Goal: Information Seeking & Learning: Learn about a topic

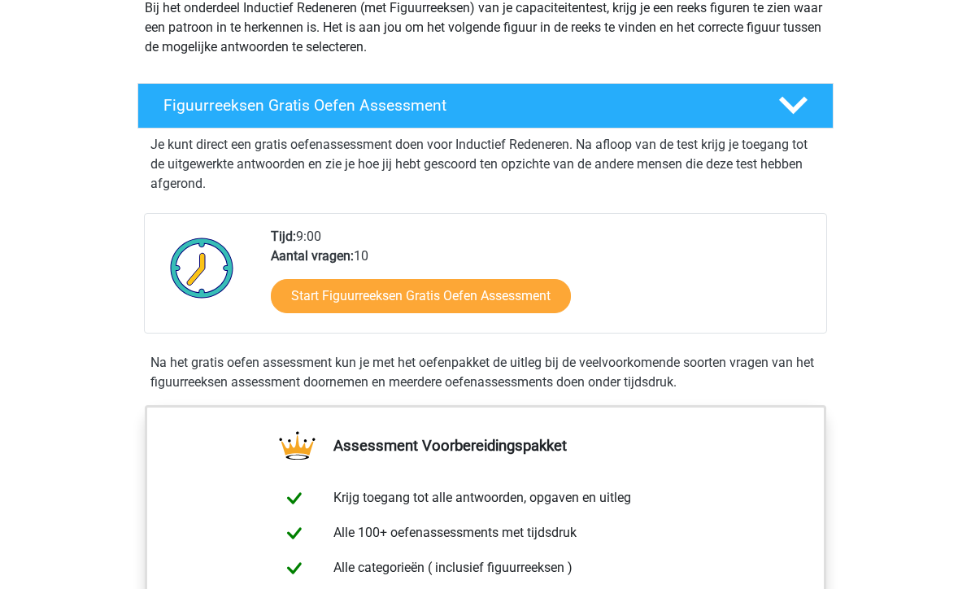
scroll to position [120, 0]
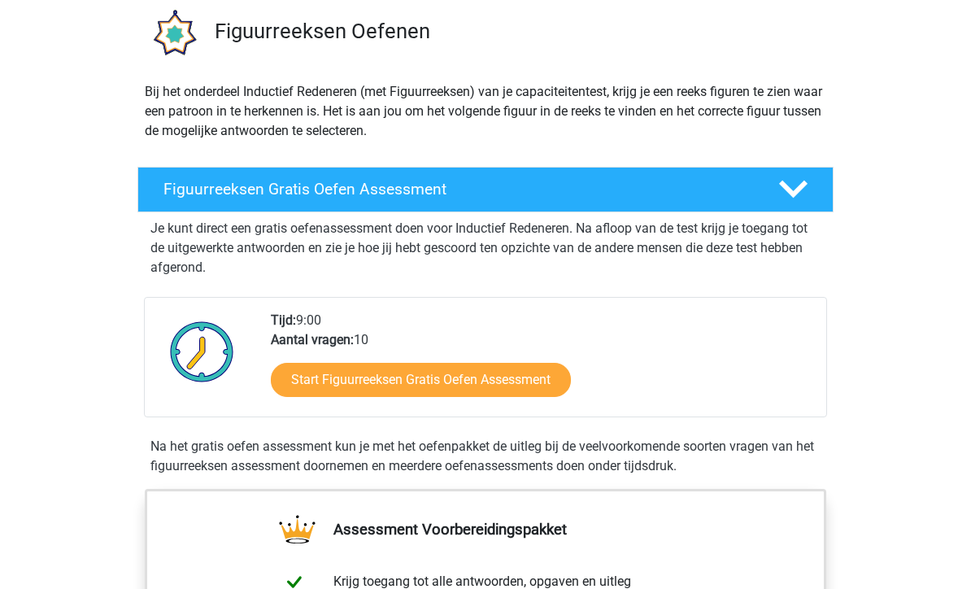
click at [551, 374] on link "Start Figuurreeksen Gratis Oefen Assessment" at bounding box center [421, 381] width 300 height 34
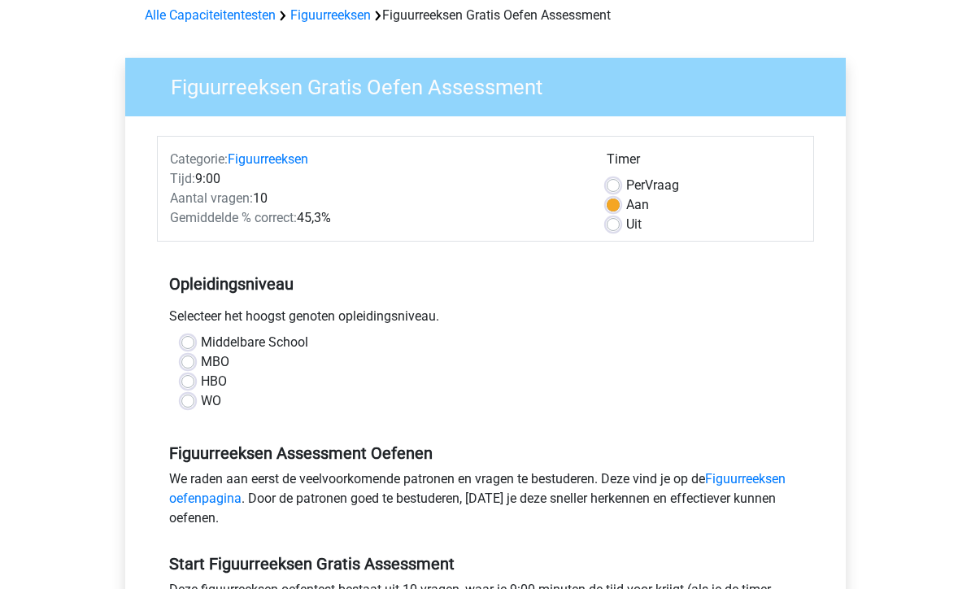
scroll to position [93, 0]
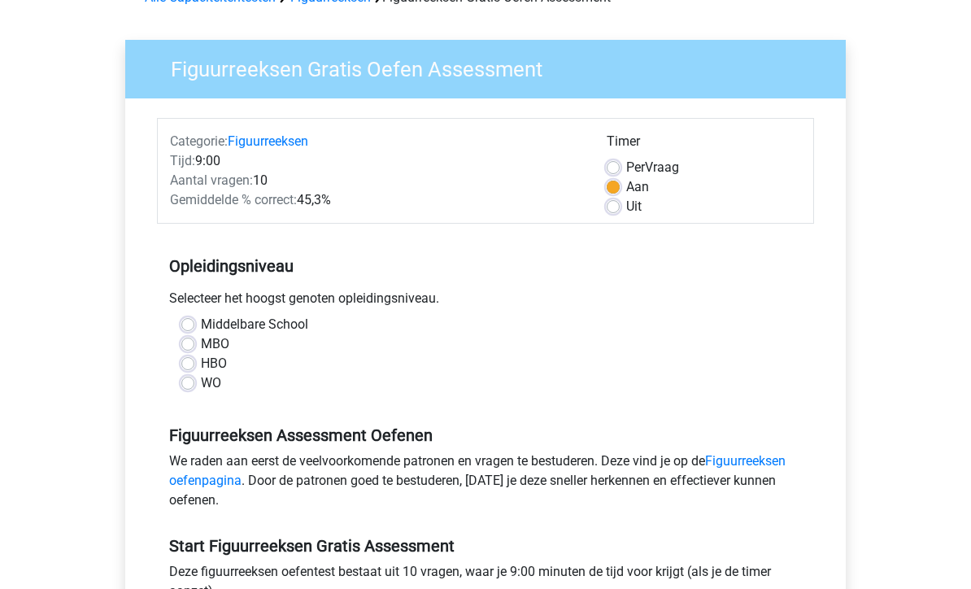
click at [201, 365] on label "HBO" at bounding box center [214, 365] width 26 height 20
click at [181, 365] on input "HBO" at bounding box center [187, 363] width 13 height 16
radio input "true"
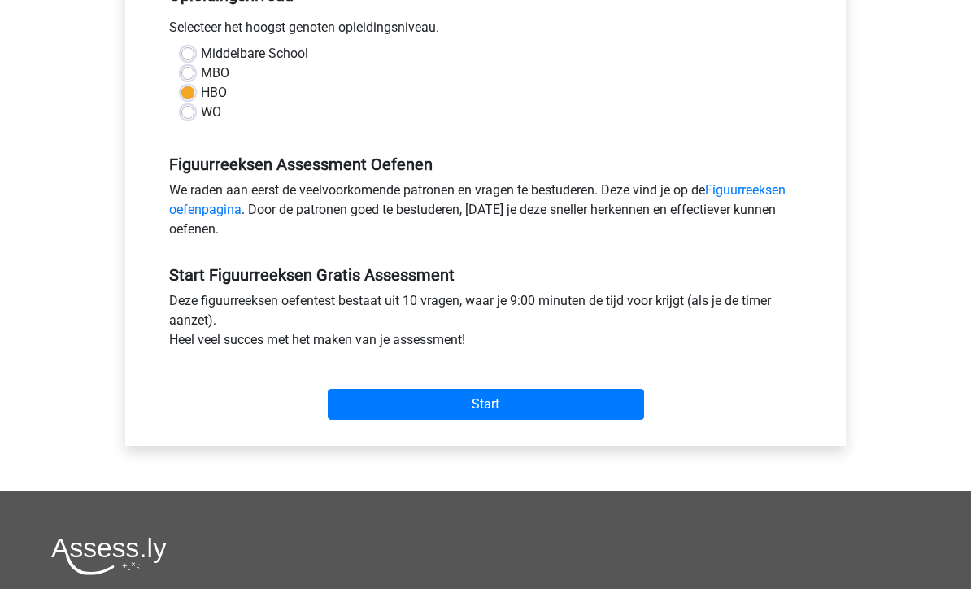
scroll to position [444, 0]
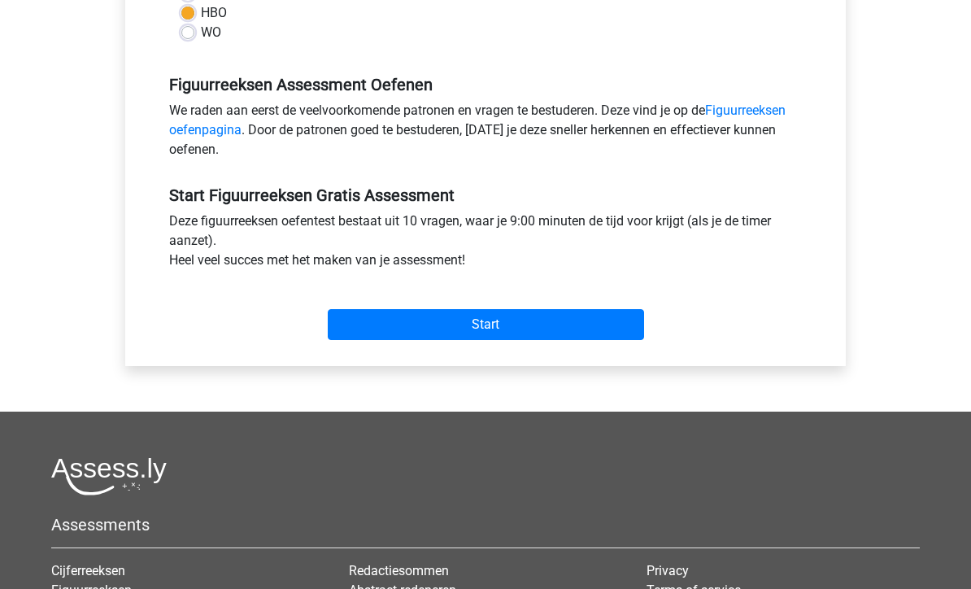
click at [629, 320] on input "Start" at bounding box center [486, 324] width 316 height 31
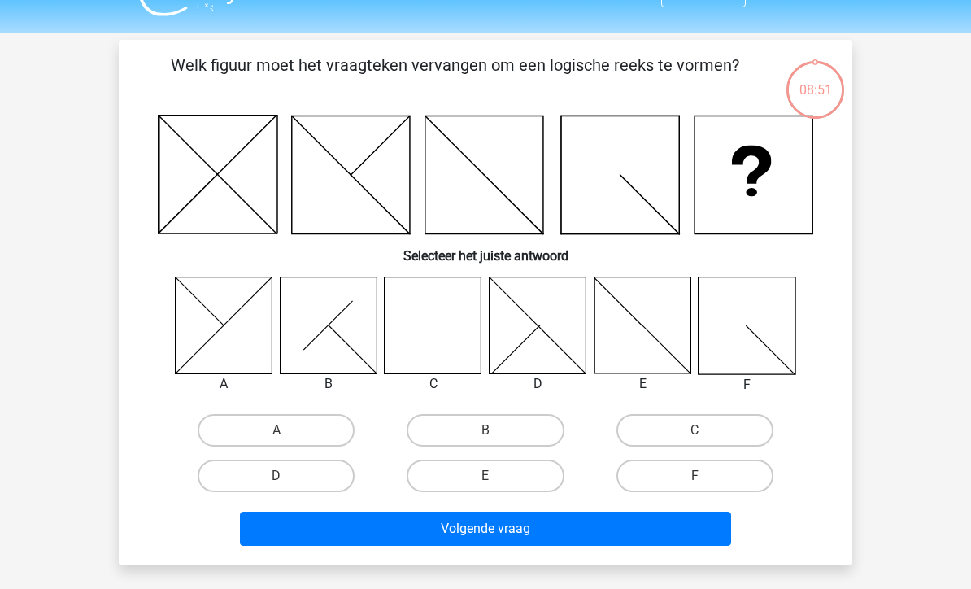
scroll to position [55, 0]
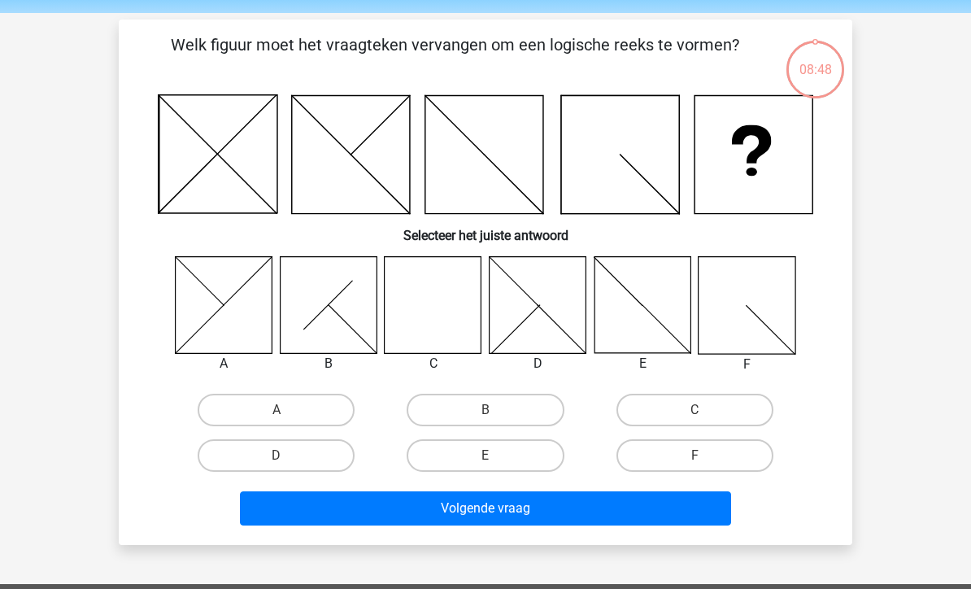
click at [733, 412] on label "C" at bounding box center [694, 410] width 157 height 33
click at [705, 412] on input "C" at bounding box center [699, 415] width 11 height 11
radio input "true"
click at [686, 507] on button "Volgende vraag" at bounding box center [486, 508] width 492 height 34
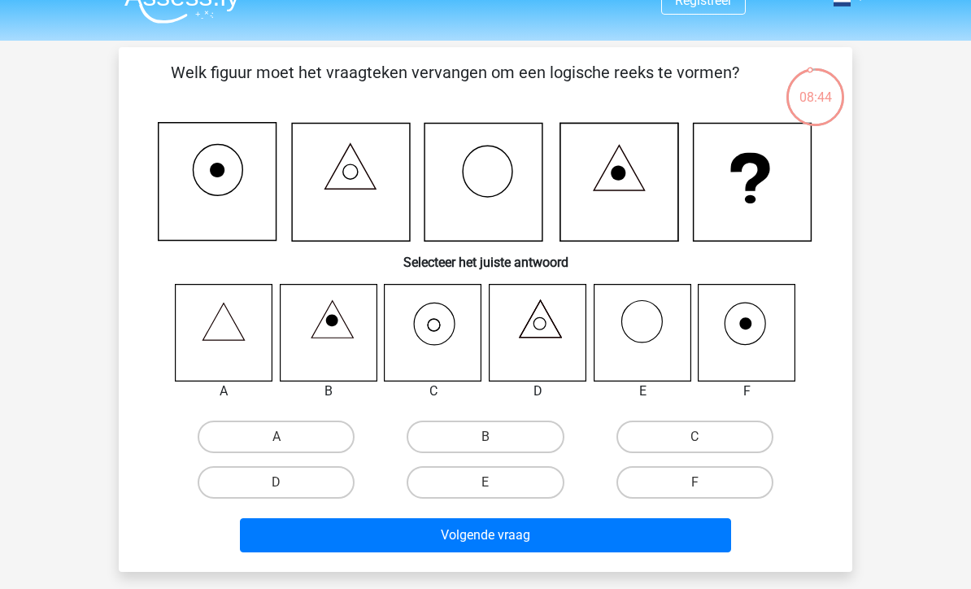
scroll to position [20, 0]
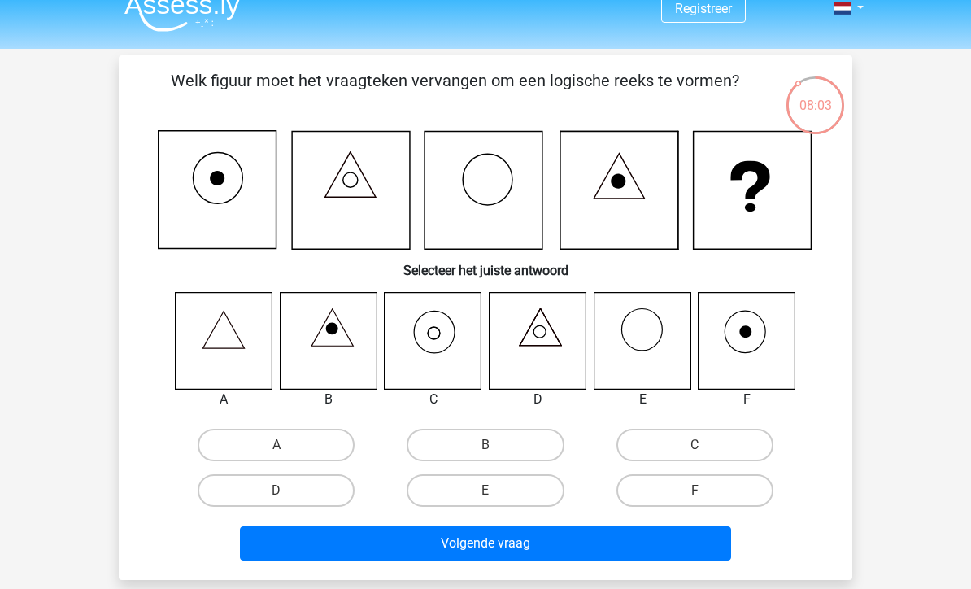
click at [725, 442] on label "C" at bounding box center [694, 445] width 157 height 33
click at [705, 445] on input "C" at bounding box center [699, 450] width 11 height 11
radio input "true"
click at [701, 542] on button "Volgende vraag" at bounding box center [486, 543] width 492 height 34
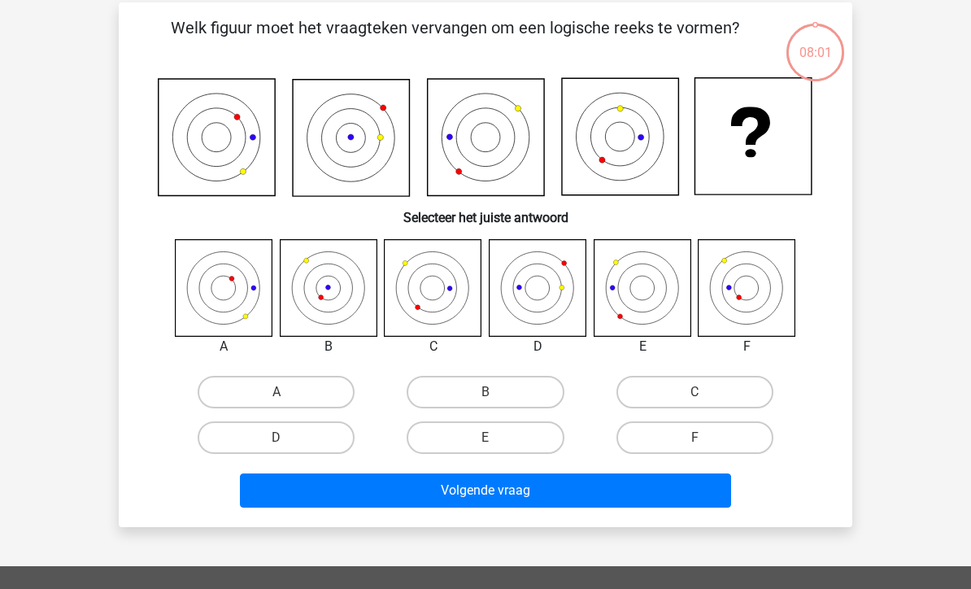
scroll to position [75, 0]
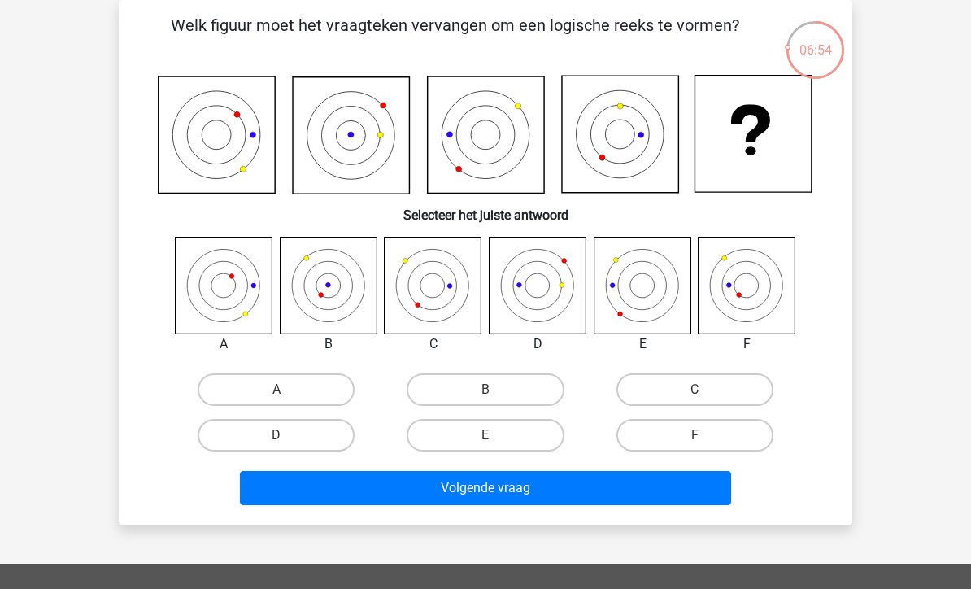
click at [538, 437] on label "E" at bounding box center [485, 435] width 157 height 33
click at [496, 437] on input "E" at bounding box center [490, 440] width 11 height 11
radio input "true"
click at [706, 497] on button "Volgende vraag" at bounding box center [486, 488] width 492 height 34
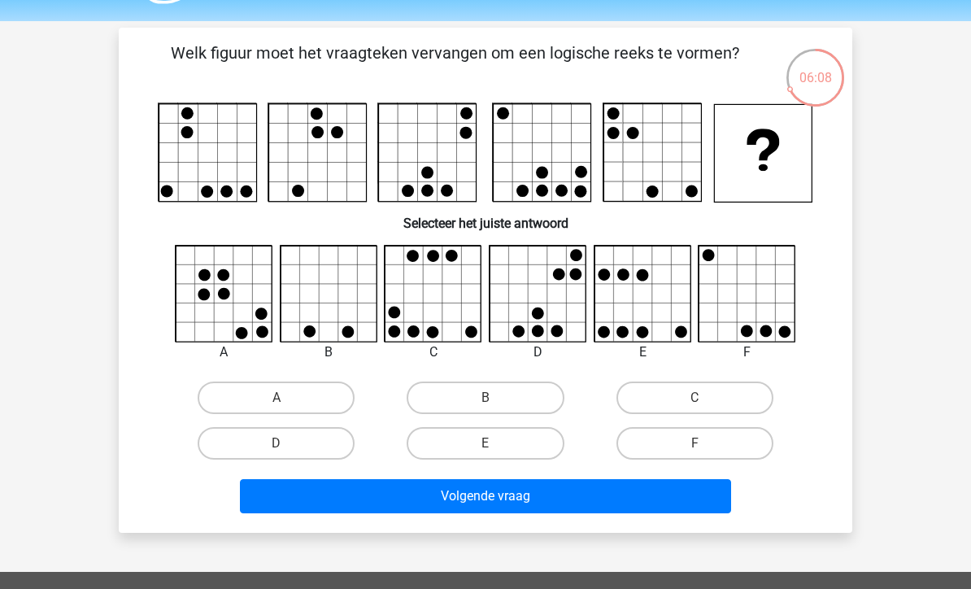
scroll to position [49, 0]
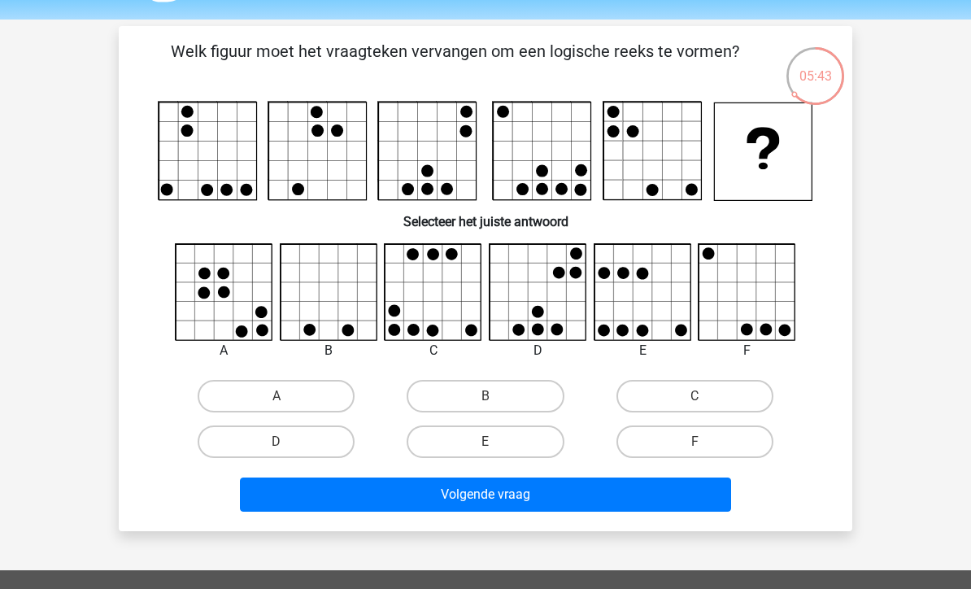
click at [694, 510] on button "Volgende vraag" at bounding box center [486, 494] width 492 height 34
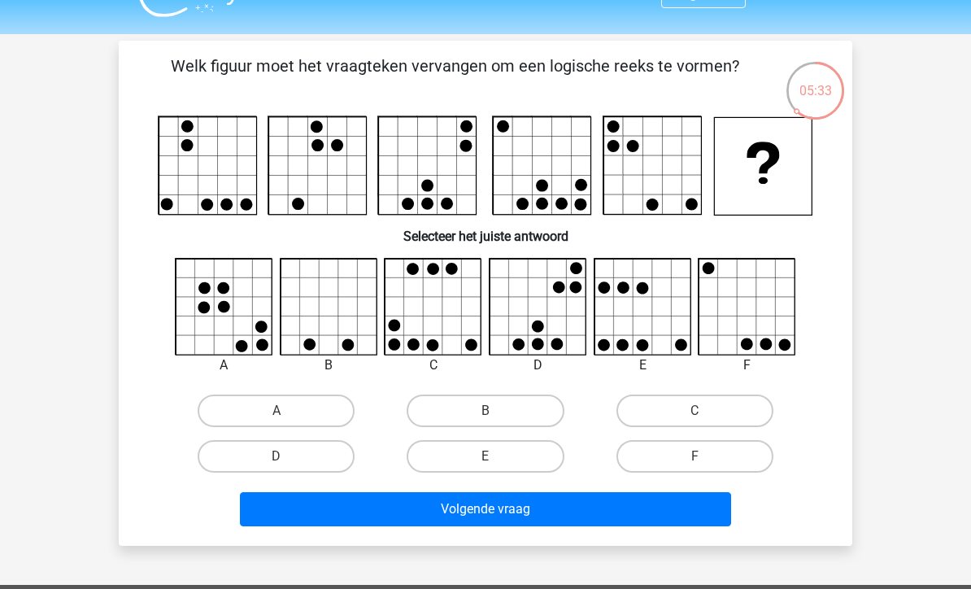
scroll to position [35, 0]
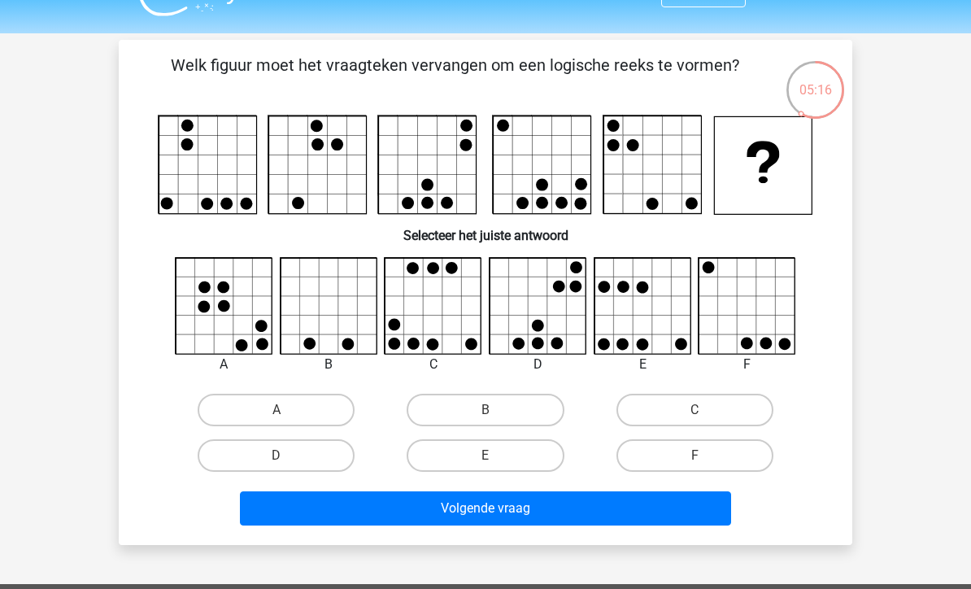
click at [562, 309] on icon at bounding box center [538, 306] width 97 height 97
click at [577, 316] on icon at bounding box center [538, 306] width 97 height 97
click at [577, 303] on icon at bounding box center [538, 306] width 97 height 97
click at [353, 453] on label "D" at bounding box center [276, 455] width 157 height 33
click at [287, 455] on input "D" at bounding box center [281, 460] width 11 height 11
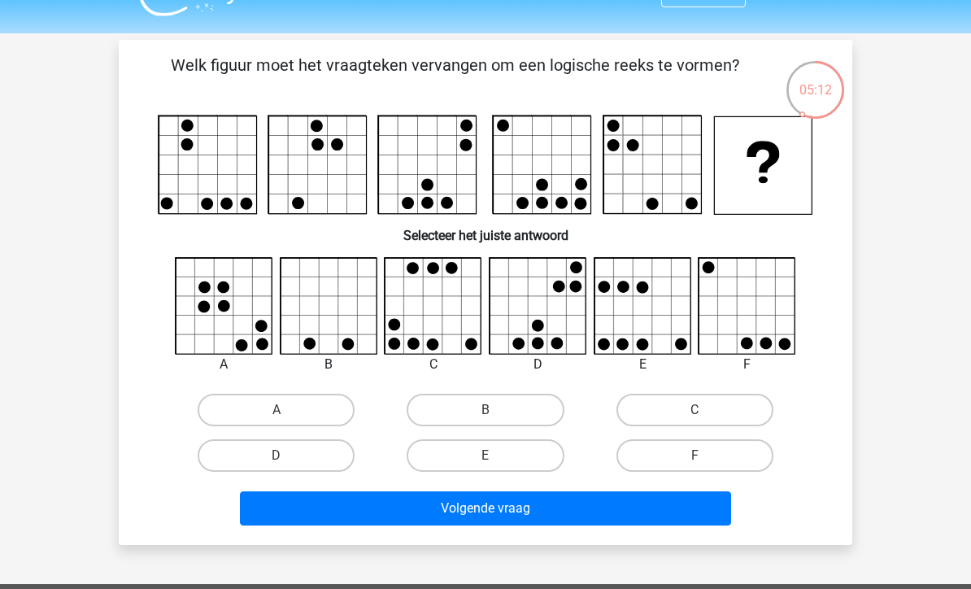
radio input "true"
click at [338, 465] on label "D" at bounding box center [276, 455] width 157 height 33
click at [287, 465] on input "D" at bounding box center [281, 460] width 11 height 11
click at [388, 512] on button "Volgende vraag" at bounding box center [486, 508] width 492 height 34
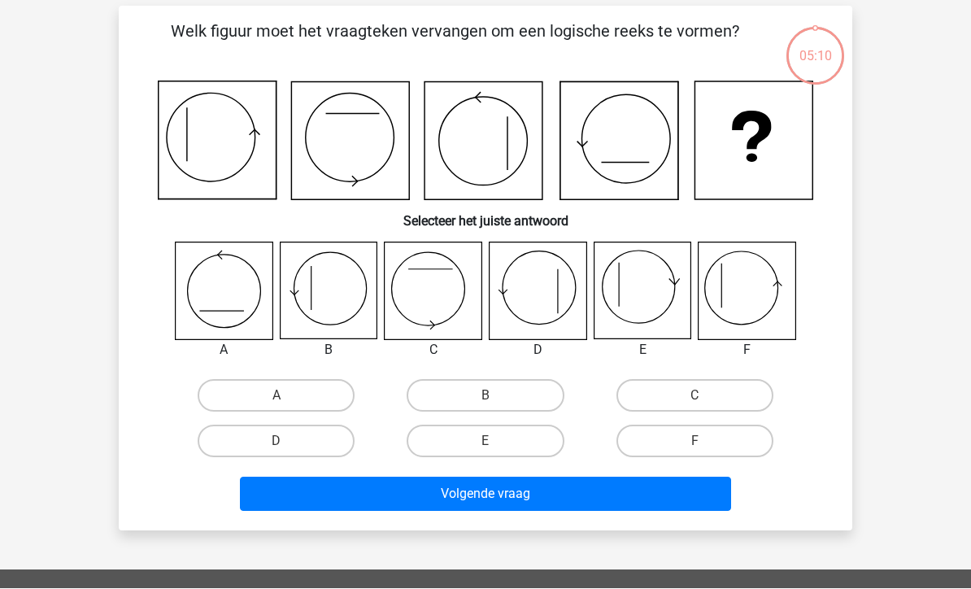
scroll to position [75, 0]
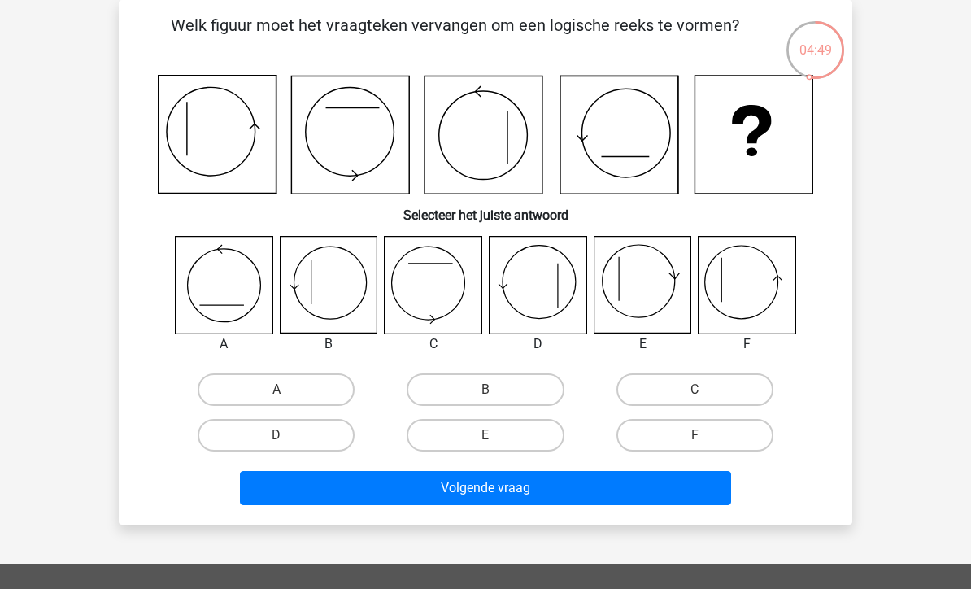
click at [534, 375] on label "B" at bounding box center [485, 389] width 157 height 33
click at [496, 390] on input "B" at bounding box center [490, 395] width 11 height 11
radio input "true"
click at [570, 490] on button "Volgende vraag" at bounding box center [486, 488] width 492 height 34
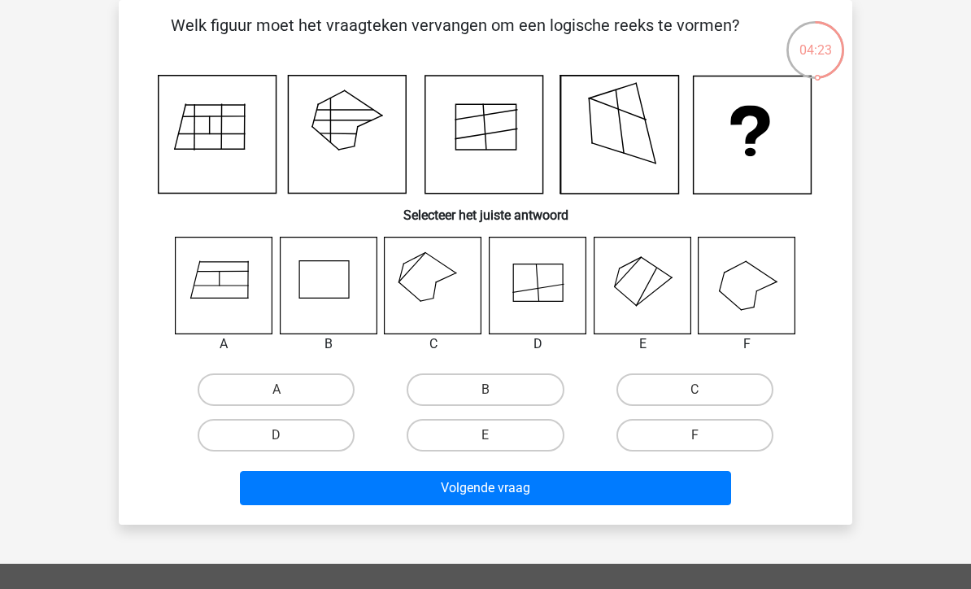
click at [705, 396] on input "C" at bounding box center [699, 395] width 11 height 11
radio input "true"
click at [688, 476] on button "Volgende vraag" at bounding box center [486, 488] width 492 height 34
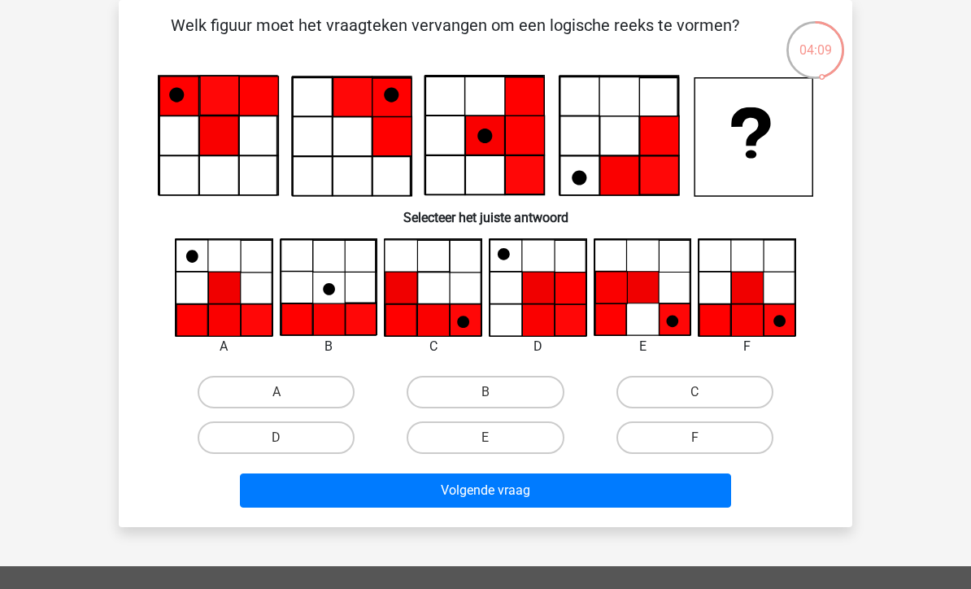
click at [764, 433] on label "F" at bounding box center [694, 437] width 157 height 33
click at [705, 438] on input "F" at bounding box center [699, 443] width 11 height 11
radio input "true"
click at [269, 489] on button "Volgende vraag" at bounding box center [486, 490] width 492 height 34
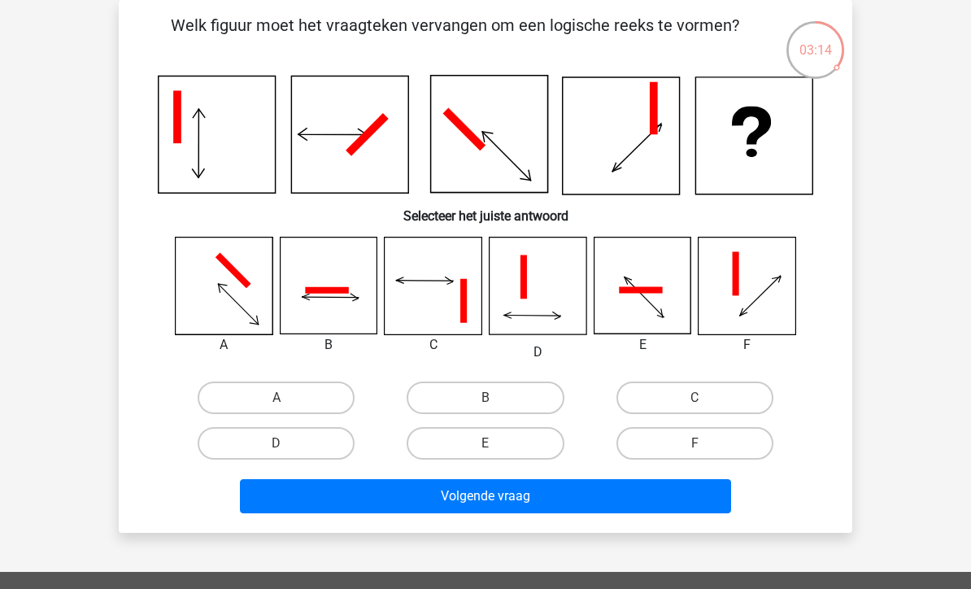
click at [223, 395] on label "A" at bounding box center [276, 397] width 157 height 33
click at [276, 398] on input "A" at bounding box center [281, 403] width 11 height 11
radio input "true"
click at [459, 399] on label "B" at bounding box center [485, 397] width 157 height 33
click at [485, 399] on input "B" at bounding box center [490, 403] width 11 height 11
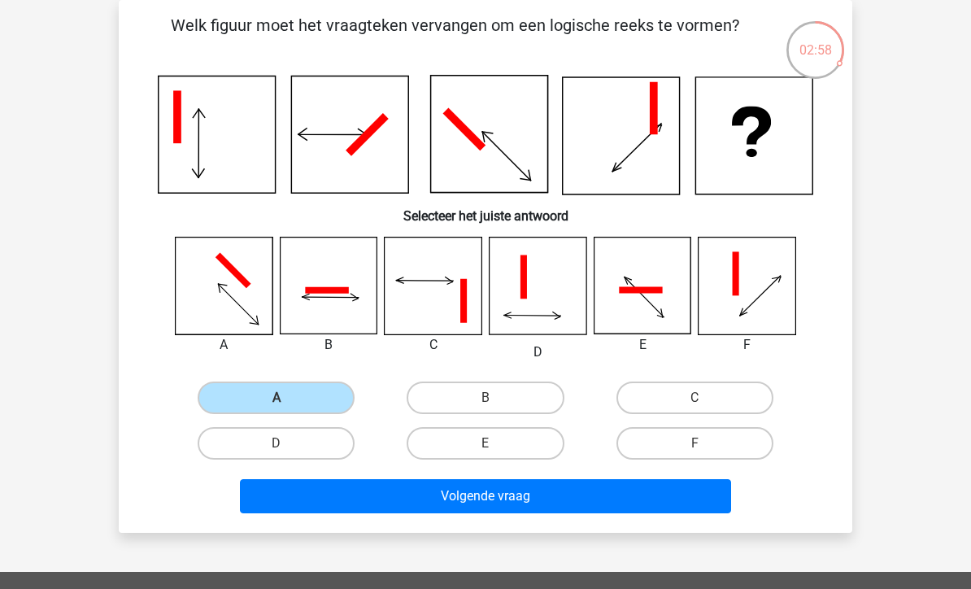
radio input "true"
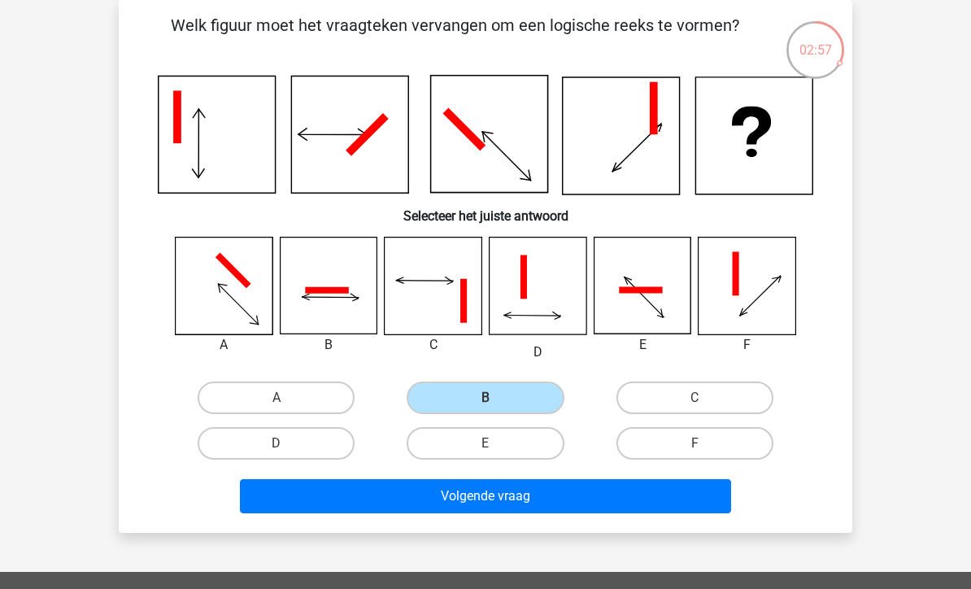
click at [372, 493] on button "Volgende vraag" at bounding box center [486, 496] width 492 height 34
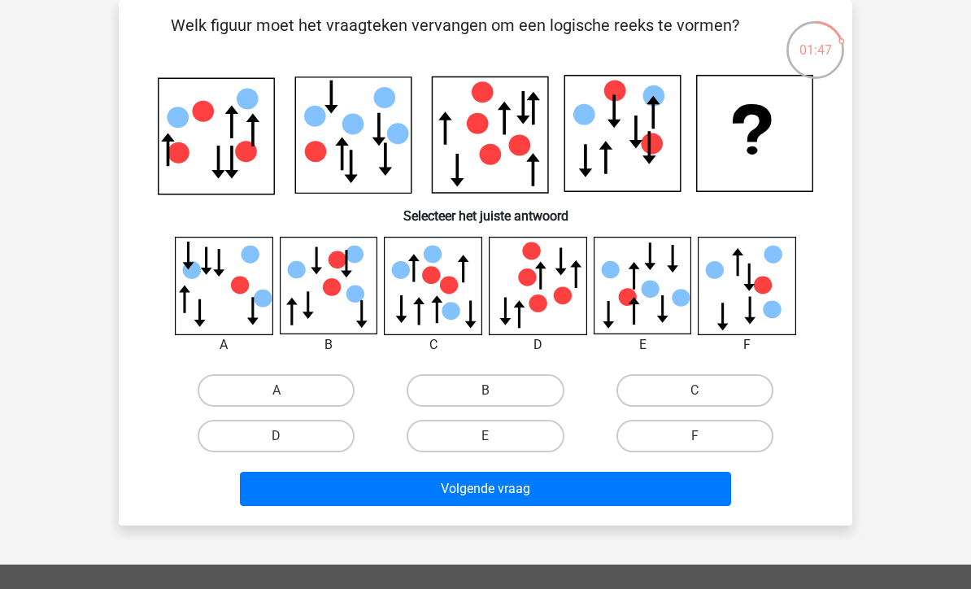
click at [671, 385] on label "C" at bounding box center [694, 390] width 157 height 33
click at [694, 390] on input "C" at bounding box center [699, 395] width 11 height 11
radio input "true"
click at [537, 503] on button "Volgende vraag" at bounding box center [486, 489] width 492 height 34
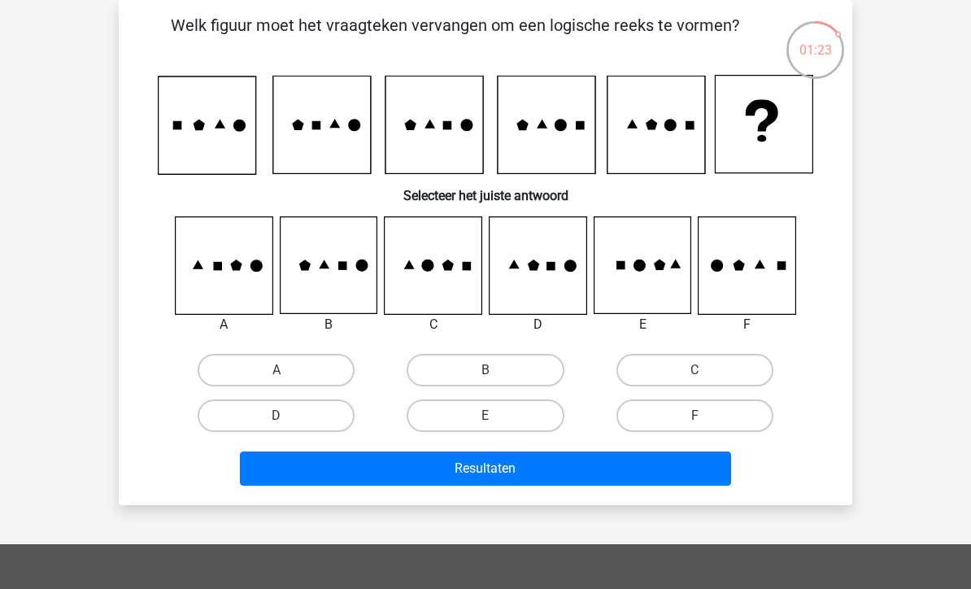
click at [642, 368] on label "C" at bounding box center [694, 370] width 157 height 33
click at [694, 370] on input "C" at bounding box center [699, 375] width 11 height 11
radio input "true"
click at [583, 459] on button "Resultaten" at bounding box center [486, 468] width 492 height 34
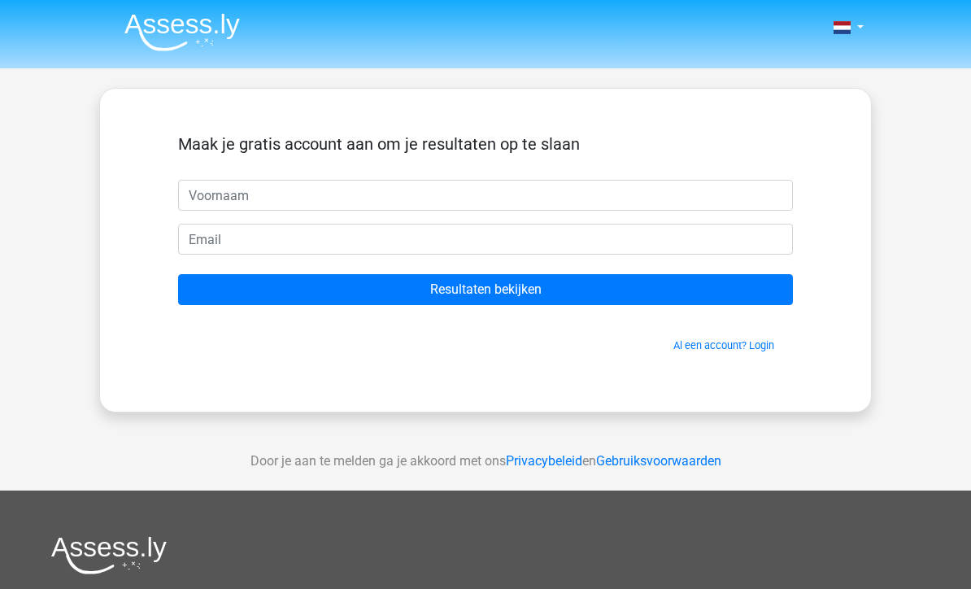
click at [227, 183] on input "text" at bounding box center [485, 195] width 615 height 31
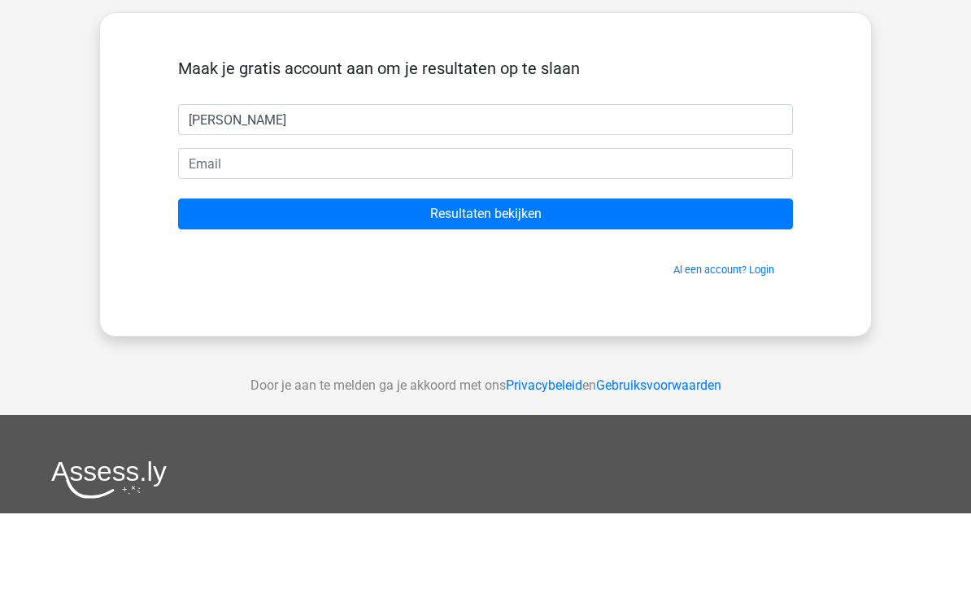
type input "Jon"
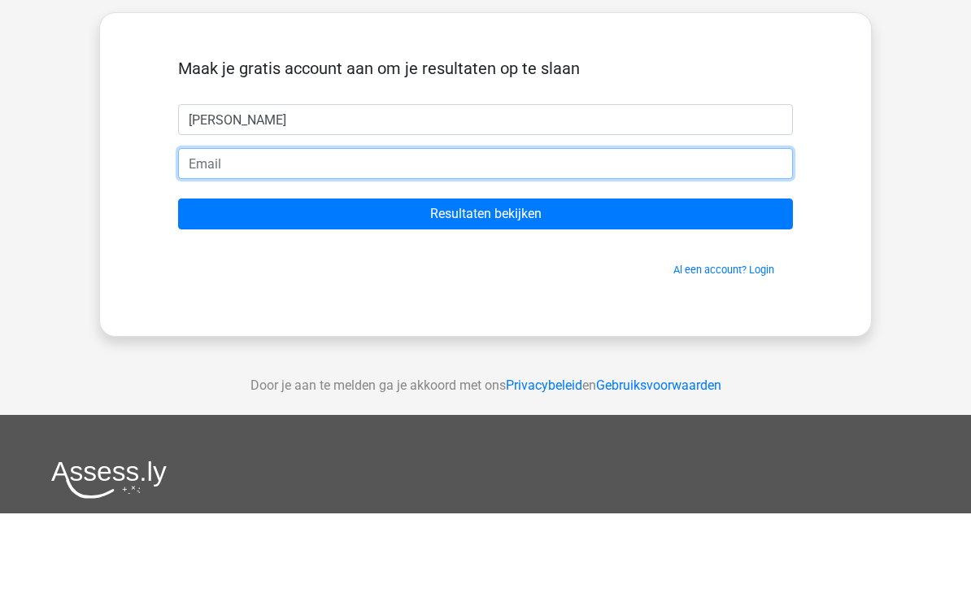
click at [216, 224] on input "email" at bounding box center [485, 239] width 615 height 31
type input "zuhbuzhbuhzbhuzb@uuhbuhbuhb.com"
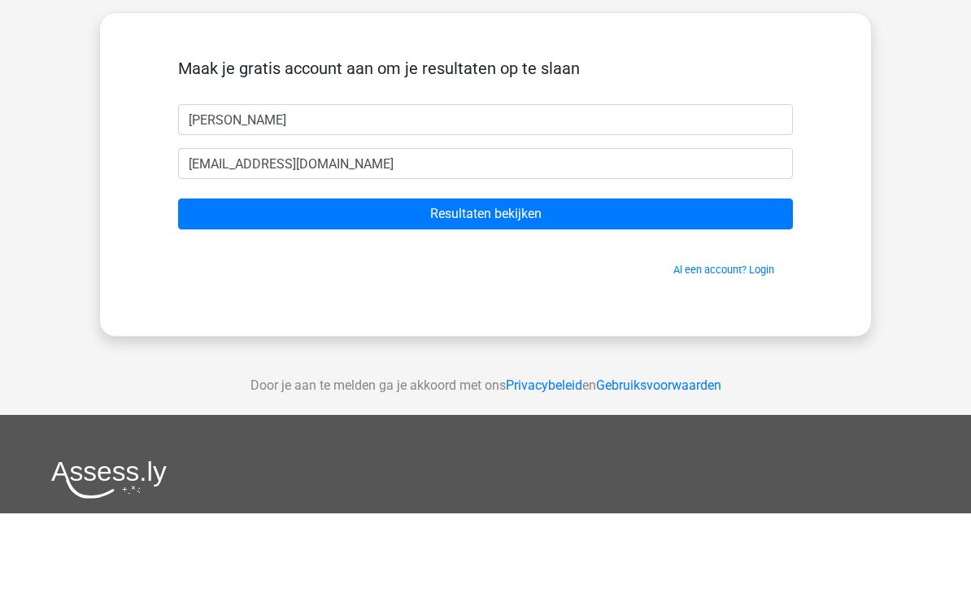
click at [330, 274] on input "Resultaten bekijken" at bounding box center [485, 289] width 615 height 31
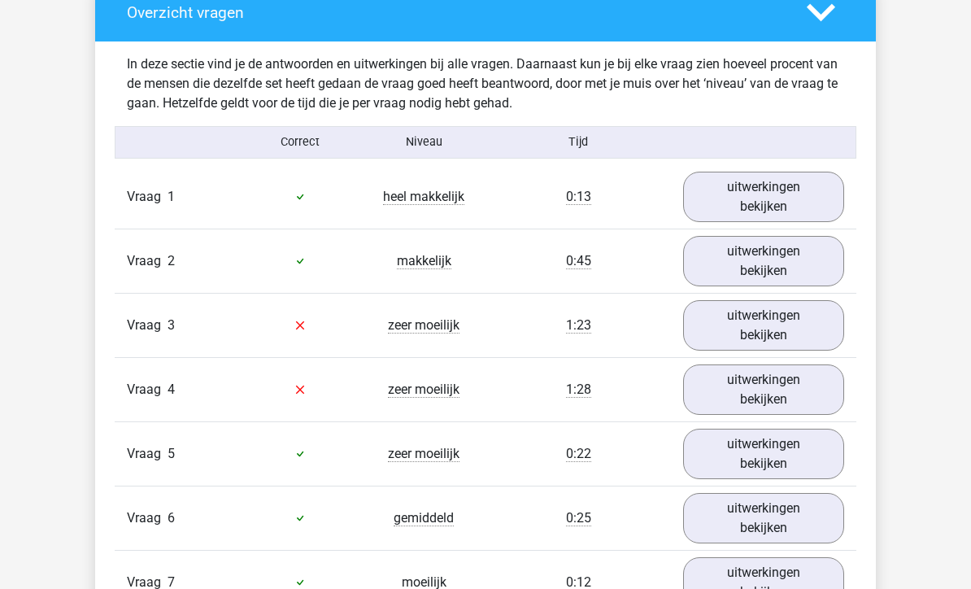
scroll to position [1230, 0]
click at [784, 253] on link "uitwerkingen bekijken" at bounding box center [763, 262] width 161 height 50
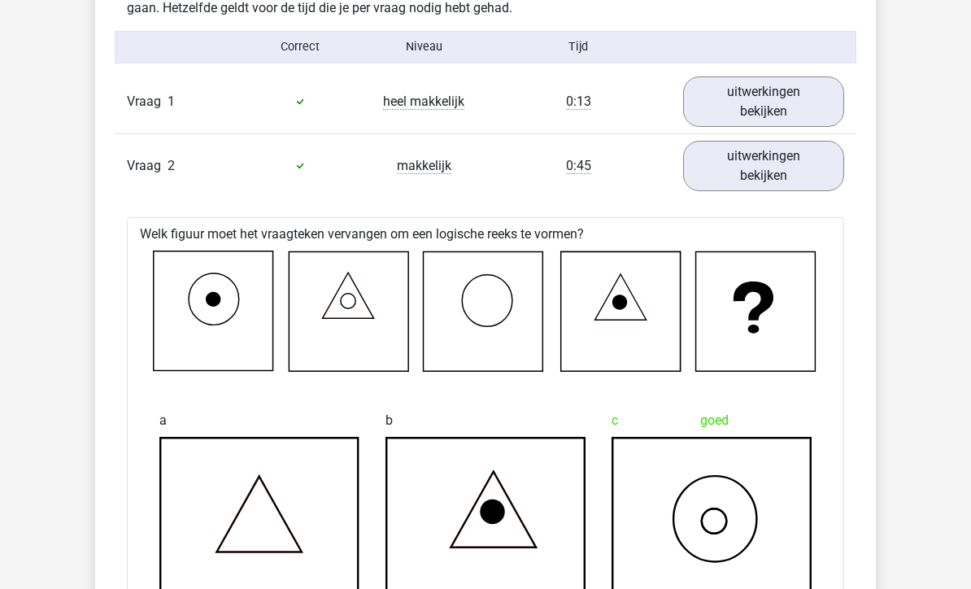
scroll to position [1326, 0]
click at [795, 164] on link "uitwerkingen bekijken" at bounding box center [763, 166] width 161 height 50
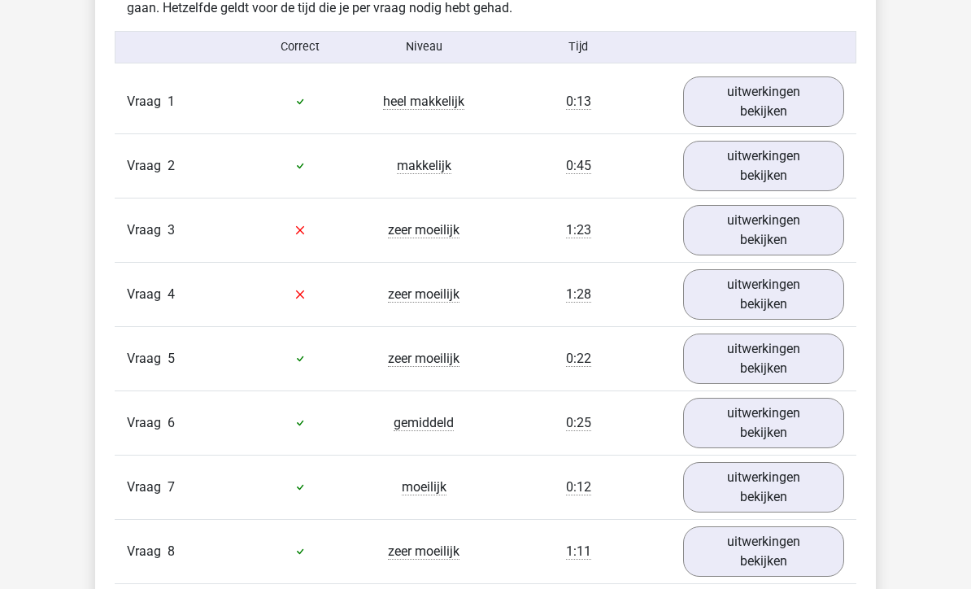
click at [796, 235] on link "uitwerkingen bekijken" at bounding box center [763, 230] width 161 height 50
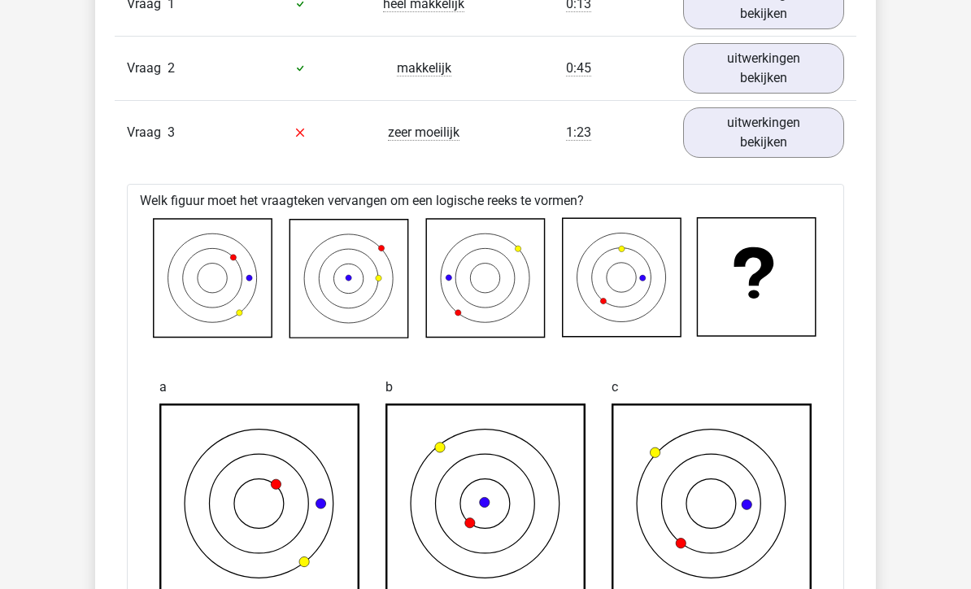
click at [814, 125] on link "uitwerkingen bekijken" at bounding box center [763, 133] width 161 height 50
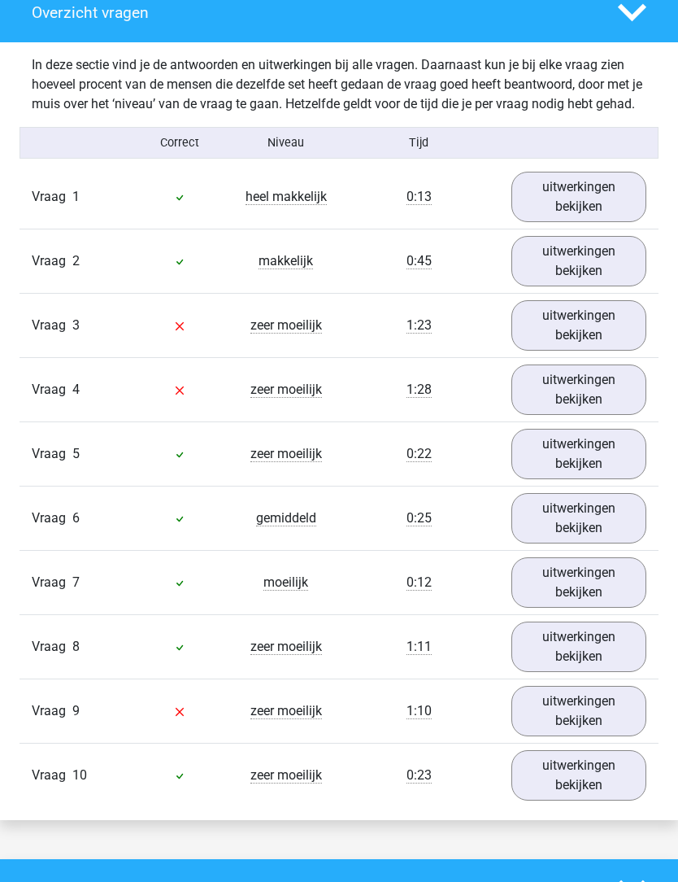
scroll to position [1260, 0]
click at [590, 477] on link "uitwerkingen bekijken" at bounding box center [580, 454] width 136 height 50
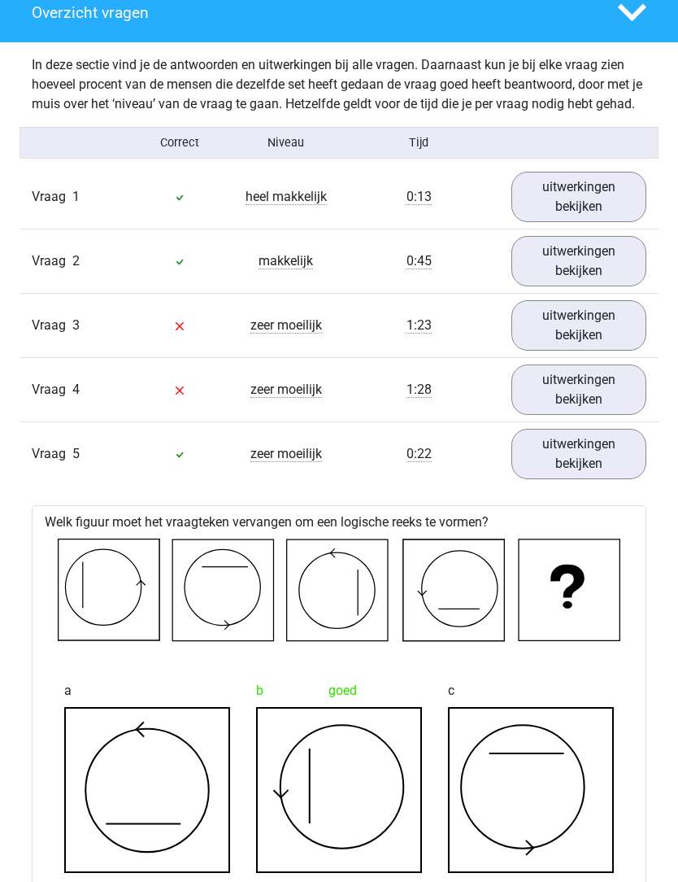
click at [595, 475] on link "uitwerkingen bekijken" at bounding box center [580, 454] width 136 height 50
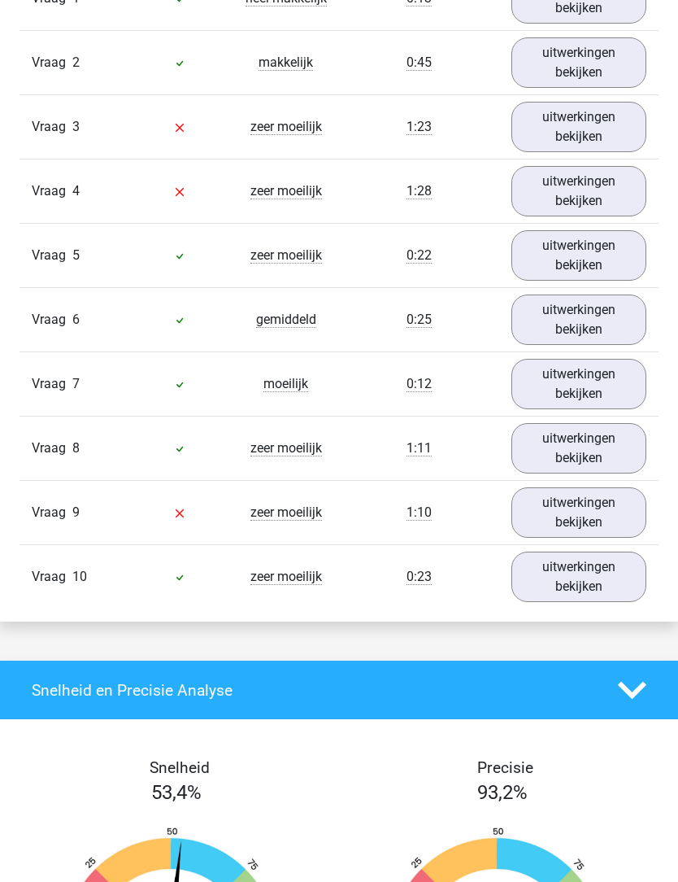
scroll to position [1467, 0]
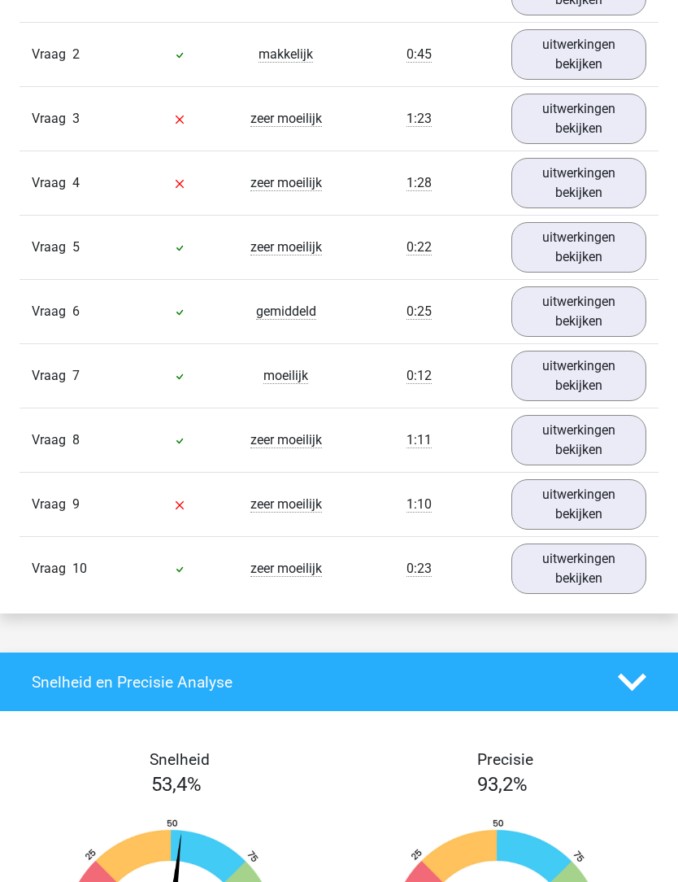
click at [583, 579] on link "uitwerkingen bekijken" at bounding box center [580, 568] width 136 height 50
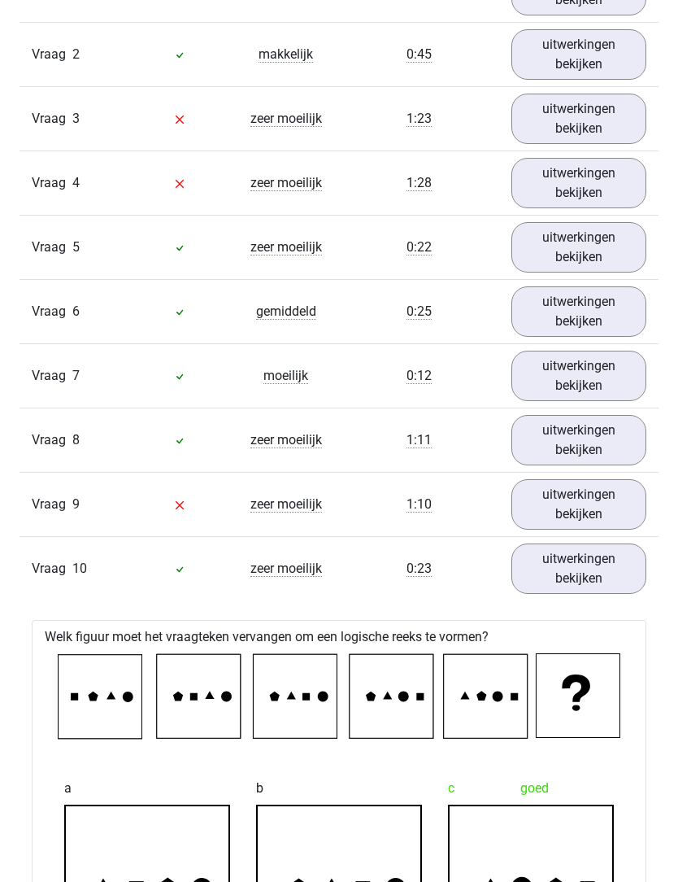
click at [590, 585] on link "uitwerkingen bekijken" at bounding box center [580, 568] width 136 height 50
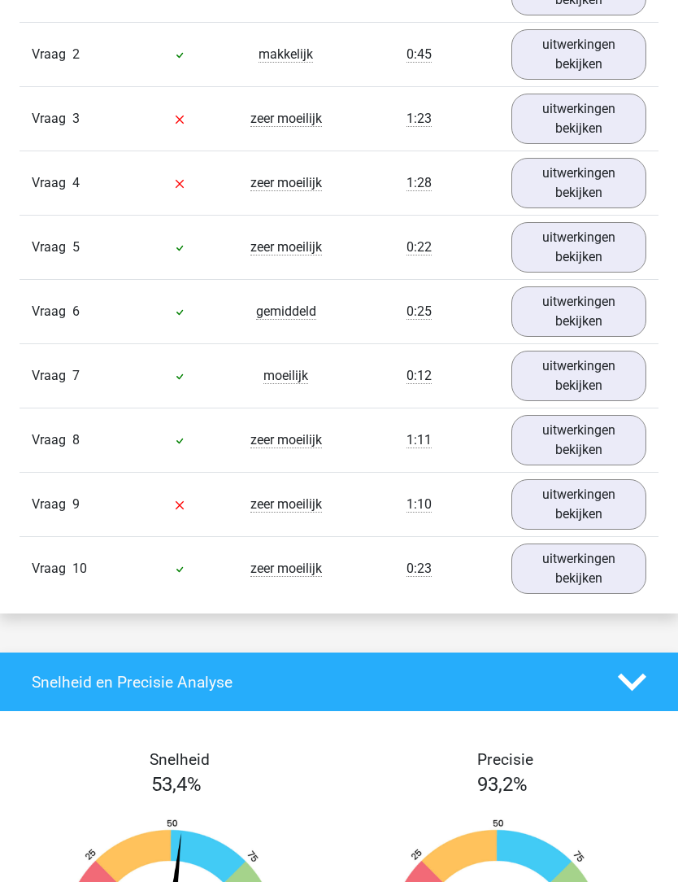
click at [606, 459] on link "uitwerkingen bekijken" at bounding box center [580, 440] width 136 height 50
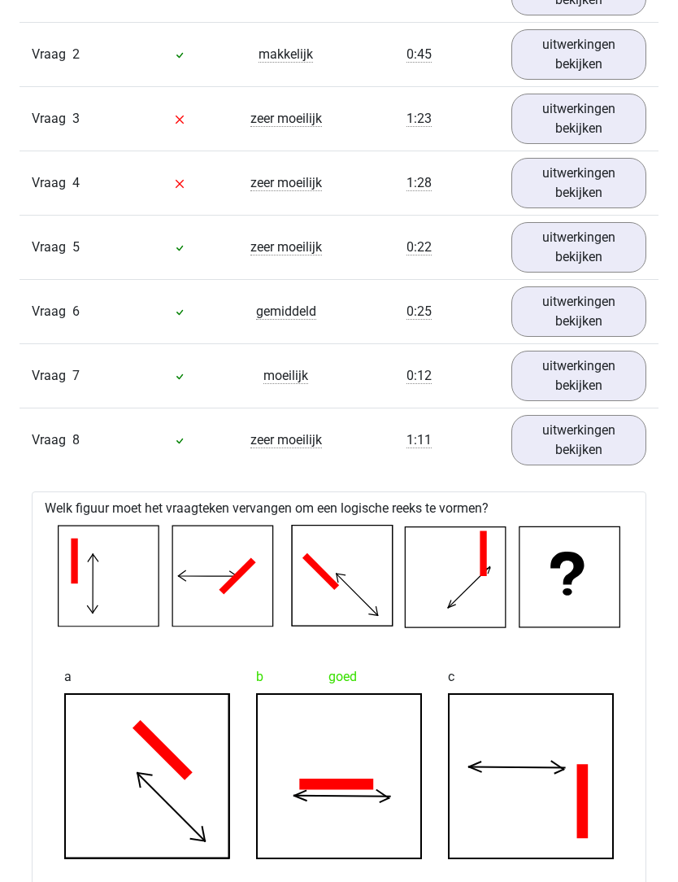
click at [605, 459] on link "uitwerkingen bekijken" at bounding box center [580, 440] width 136 height 50
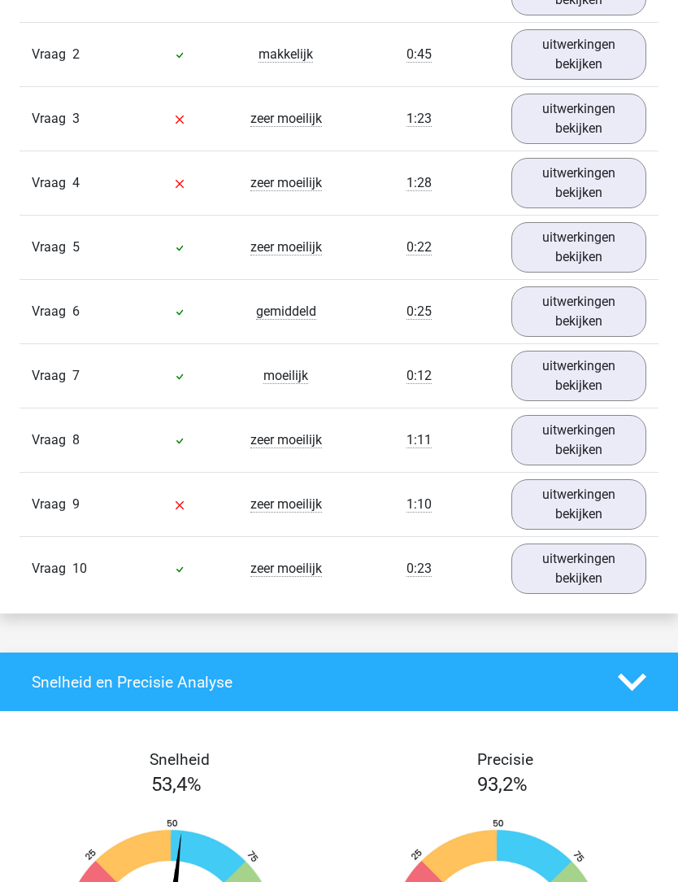
click at [603, 446] on link "uitwerkingen bekijken" at bounding box center [580, 440] width 136 height 50
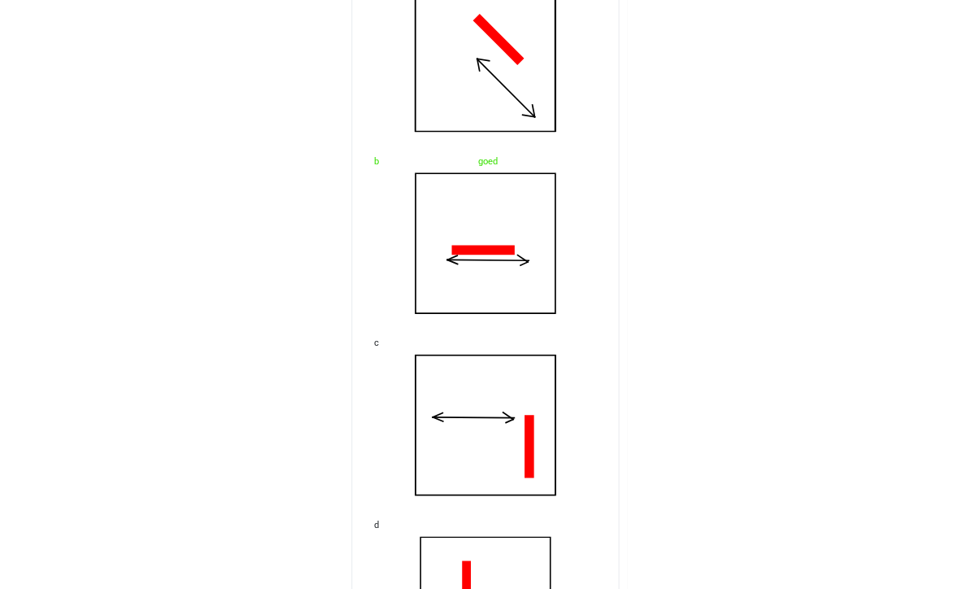
scroll to position [2007, 0]
